Goal: Find contact information: Find contact information

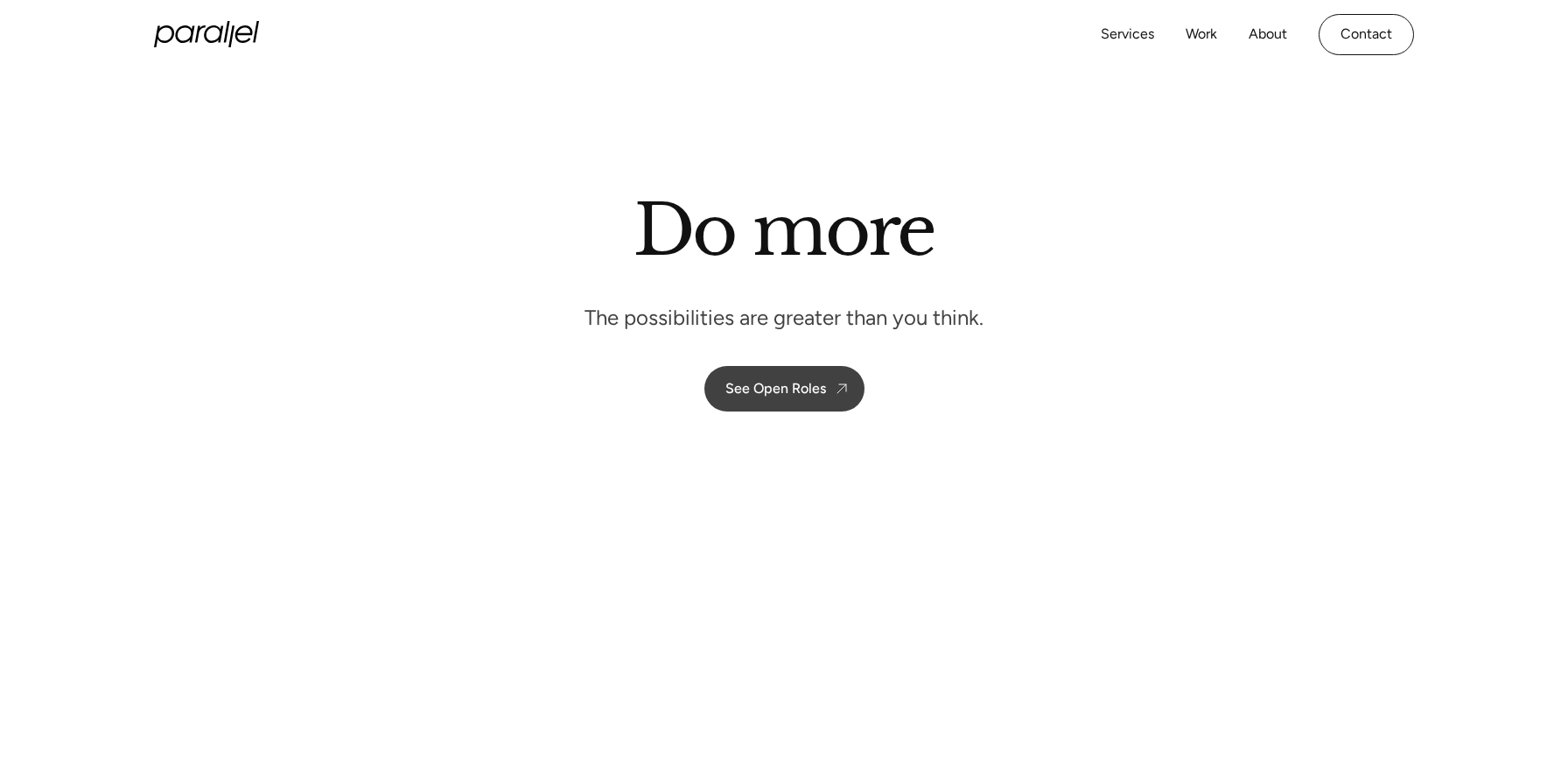
click at [807, 398] on link "See Open Roles" at bounding box center [785, 389] width 160 height 46
click at [803, 389] on div "See Open Roles" at bounding box center [776, 387] width 101 height 16
click at [791, 387] on div "See Open Roles" at bounding box center [776, 387] width 101 height 16
click at [791, 390] on div "See Open Roles" at bounding box center [776, 387] width 101 height 16
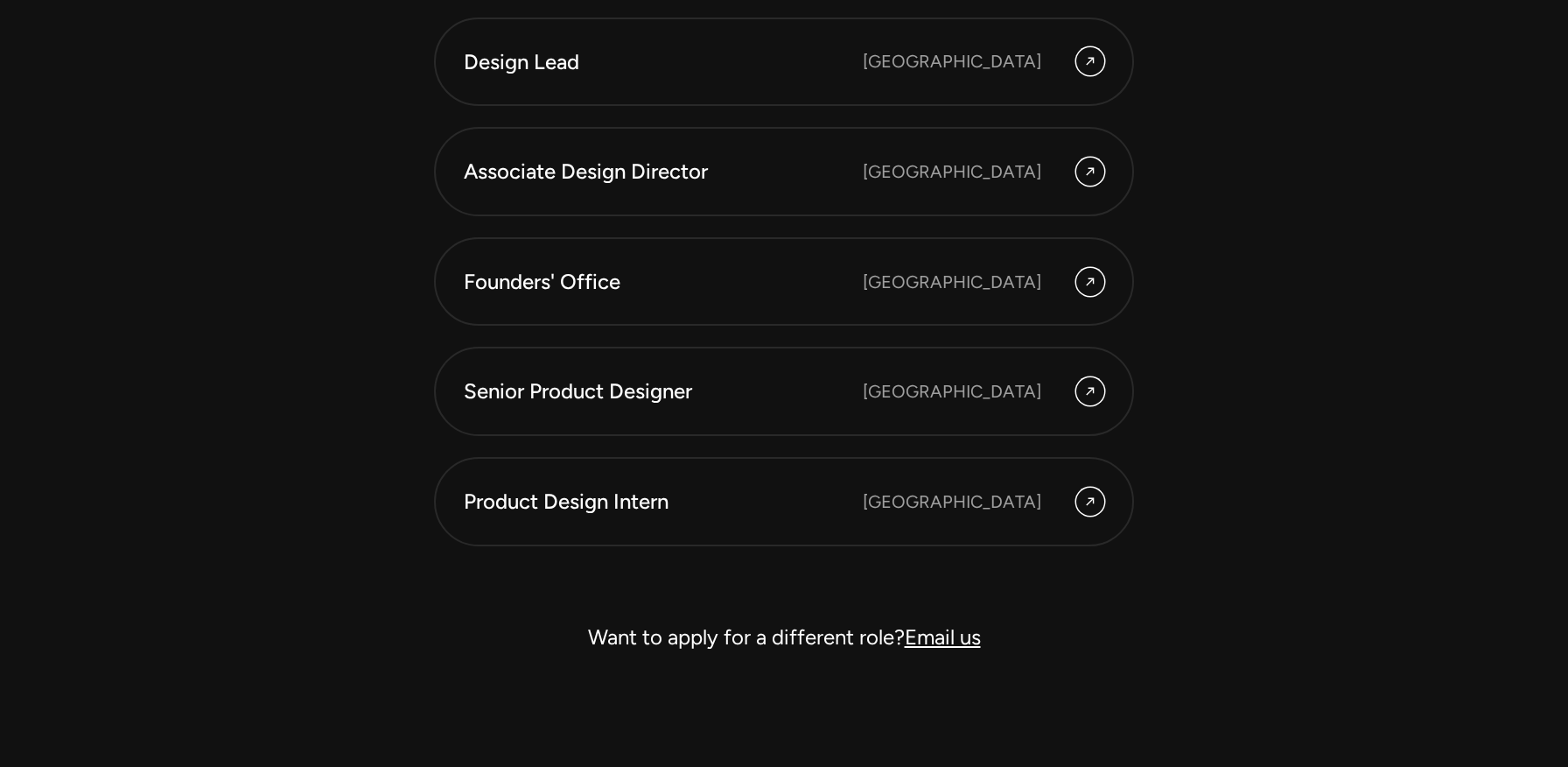
scroll to position [5048, 0]
click at [942, 641] on link "Email us" at bounding box center [943, 635] width 76 height 26
